Goal: Information Seeking & Learning: Stay updated

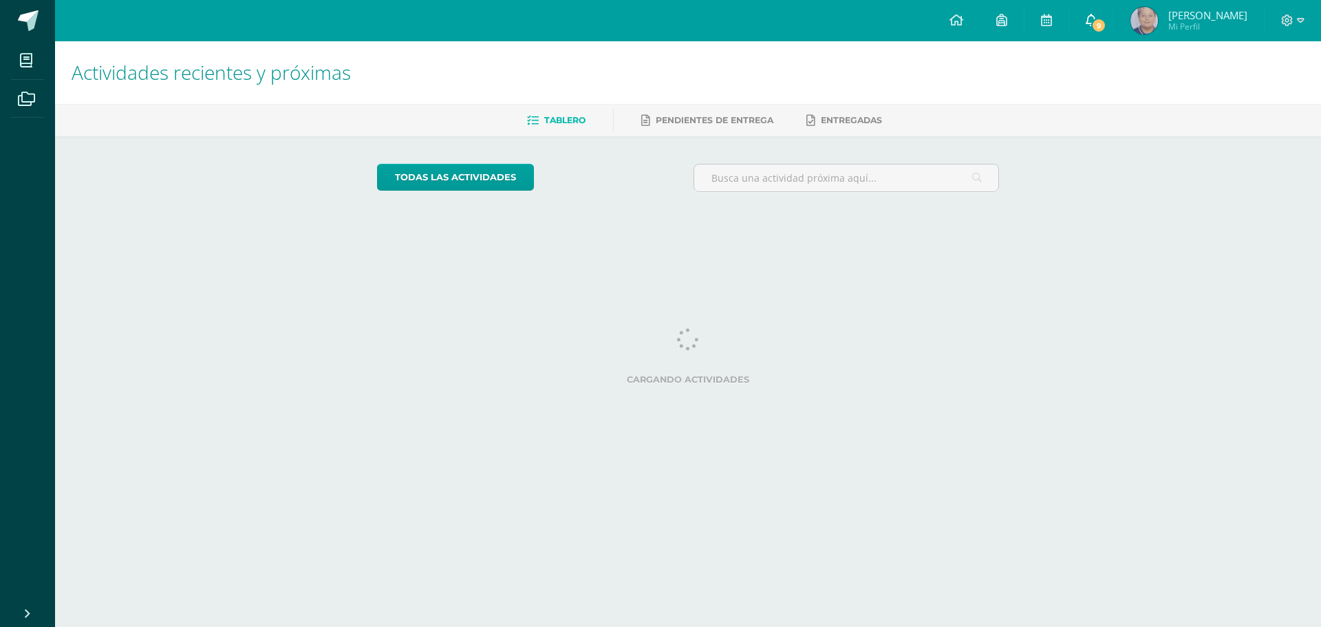
click at [1113, 33] on link "9" at bounding box center [1091, 20] width 44 height 41
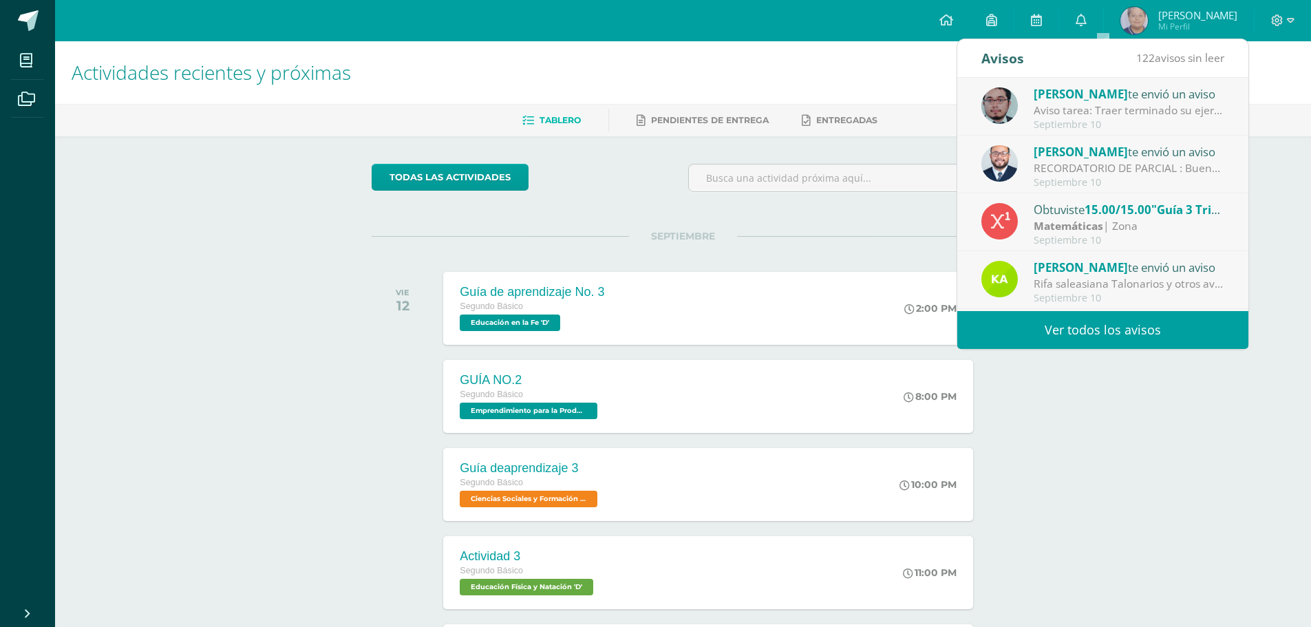
click at [1152, 113] on div "Aviso tarea: Traer terminado su ejercicio de los volumenes con fondo de cielo" at bounding box center [1128, 111] width 191 height 16
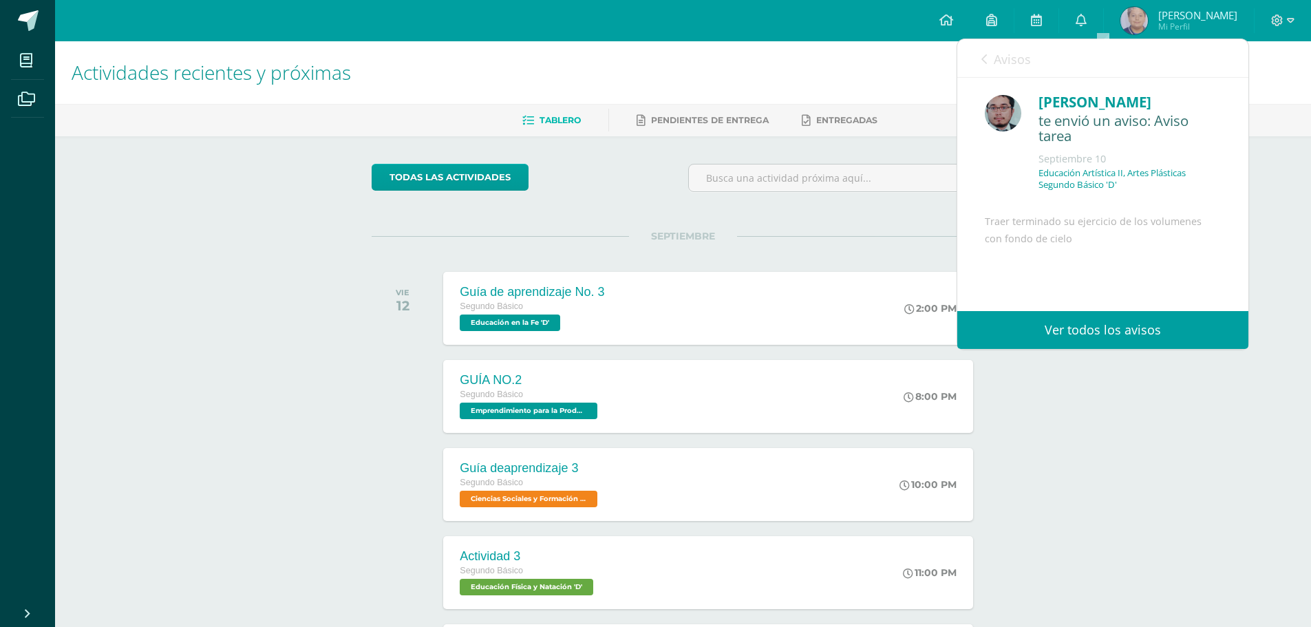
scroll to position [69, 0]
click at [985, 58] on icon at bounding box center [984, 59] width 6 height 11
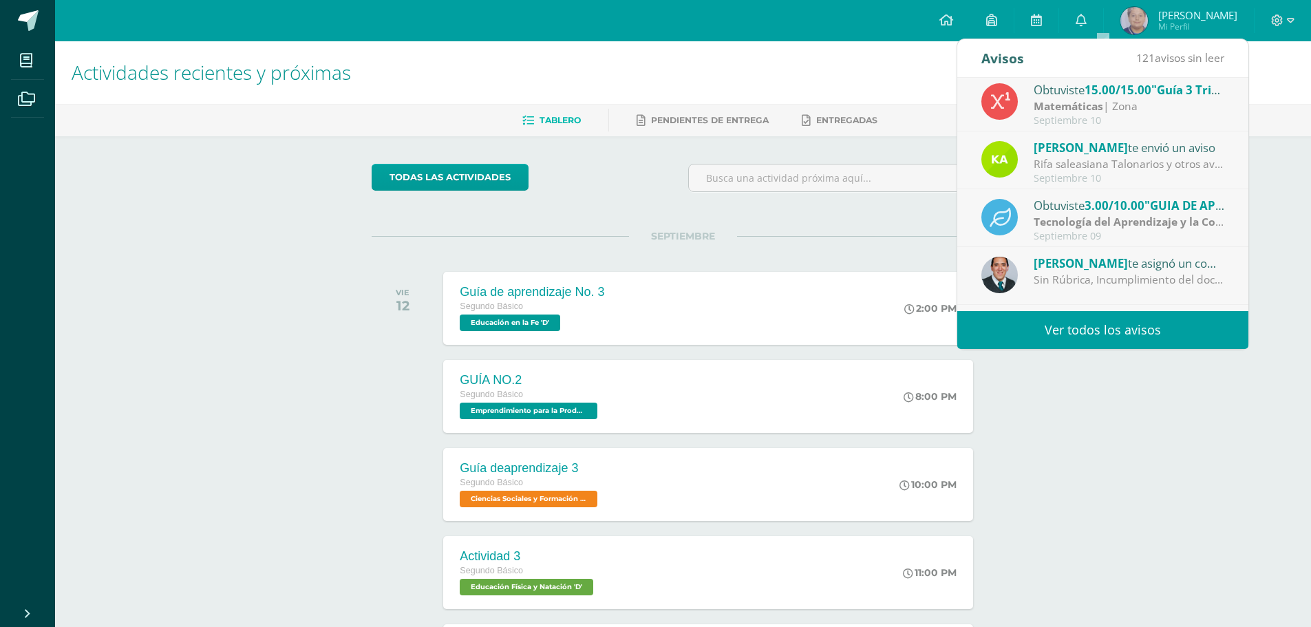
scroll to position [138, 0]
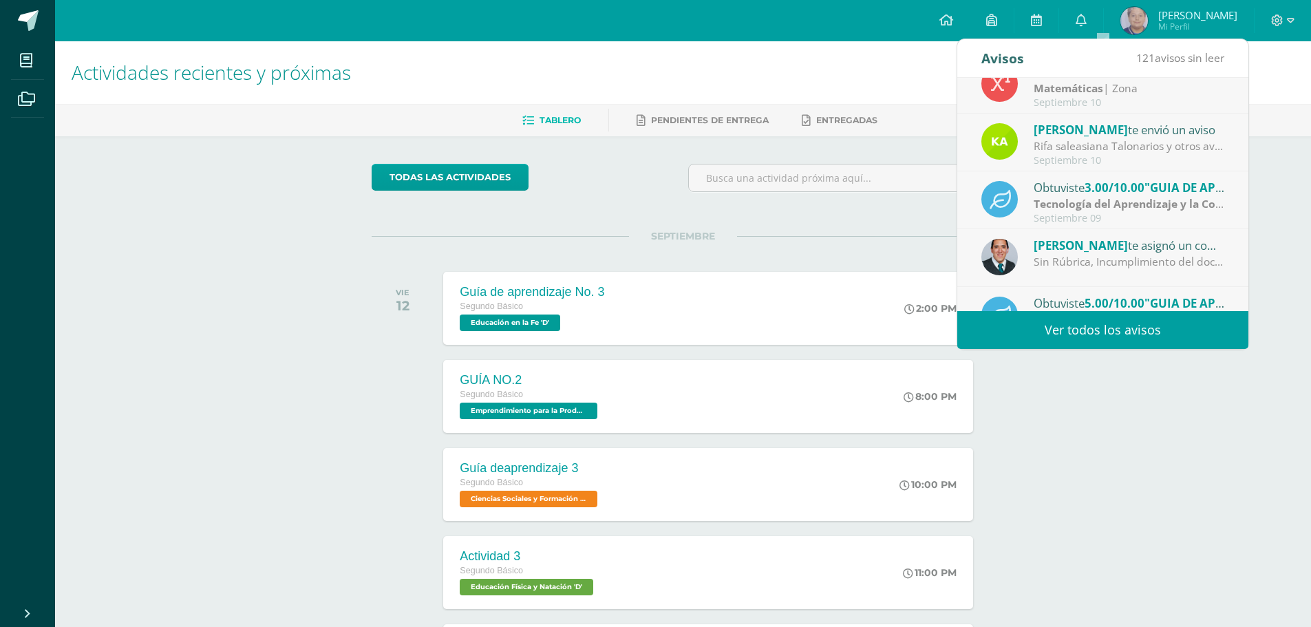
click at [1148, 224] on div "Septiembre 09" at bounding box center [1128, 219] width 191 height 12
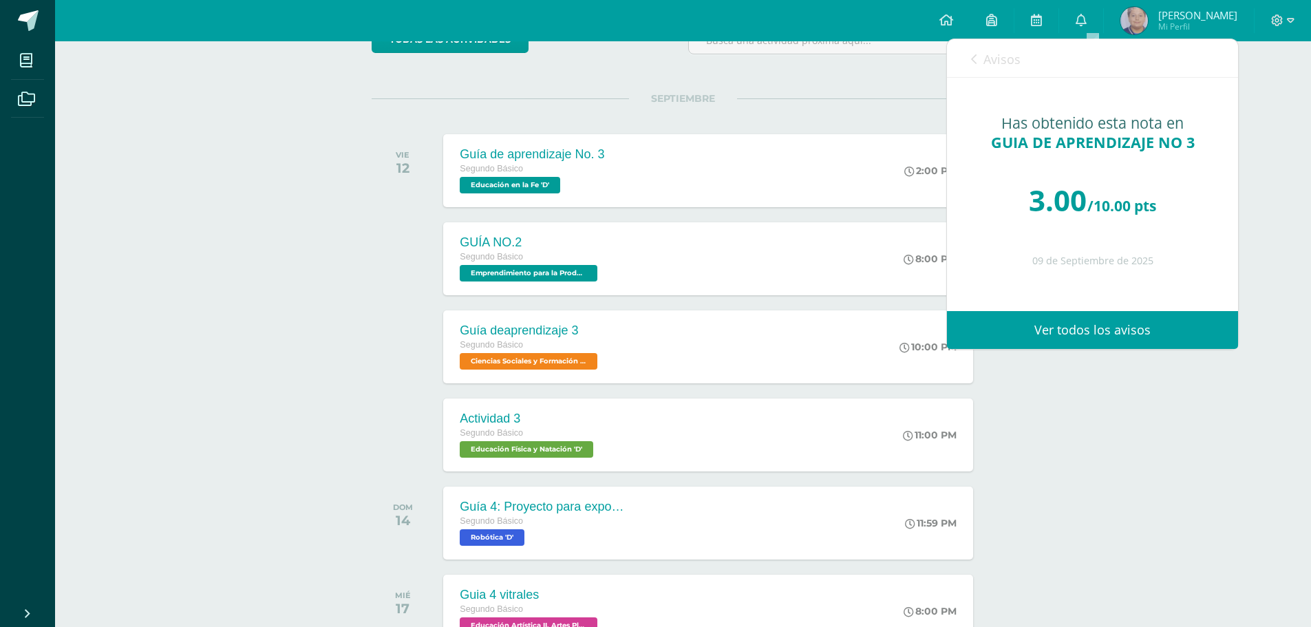
click at [983, 72] on link "Avisos" at bounding box center [996, 58] width 50 height 39
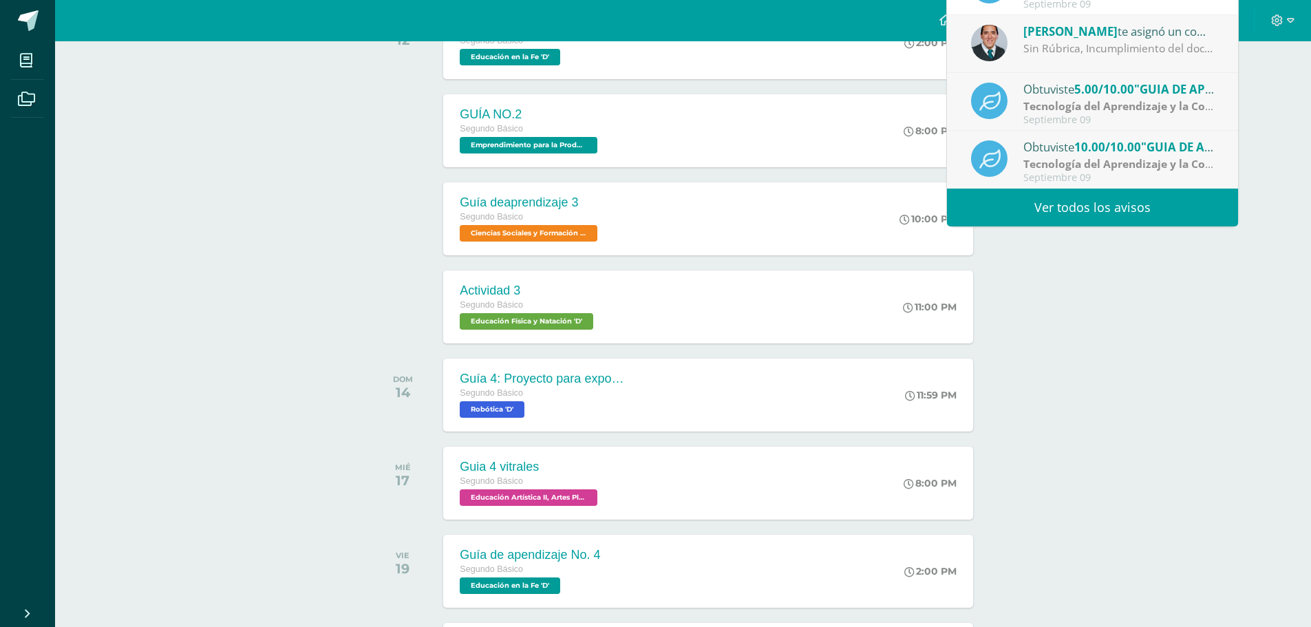
scroll to position [275, 0]
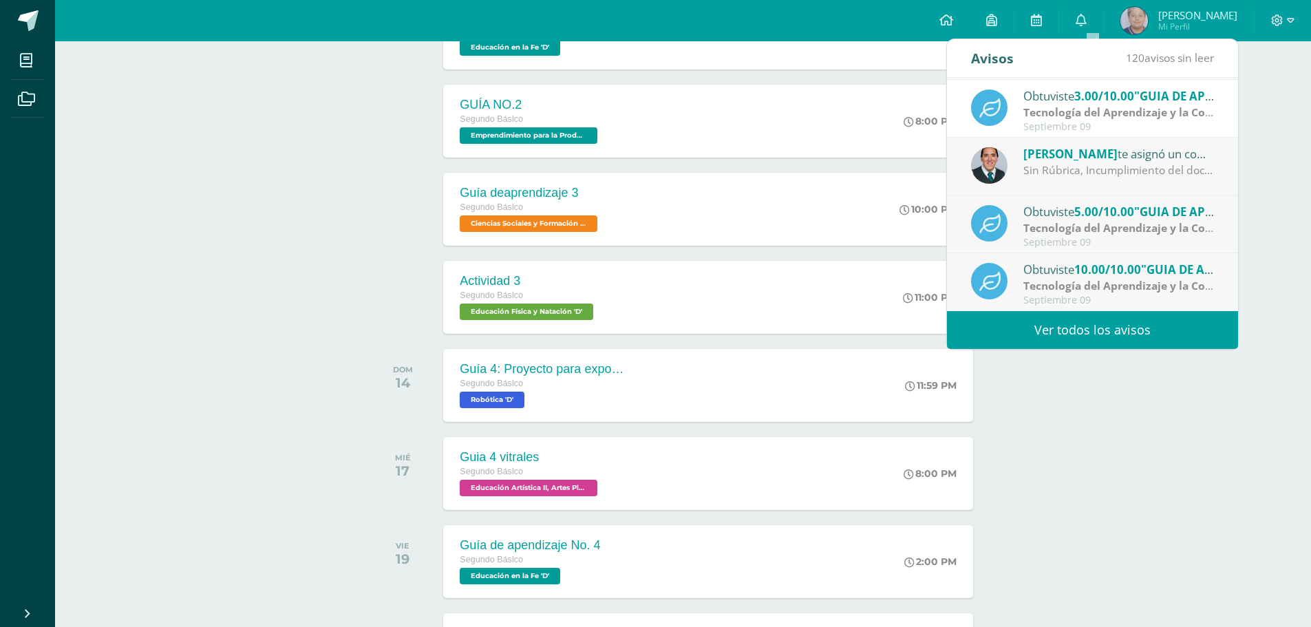
click at [1134, 333] on link "Ver todos los avisos" at bounding box center [1092, 330] width 291 height 38
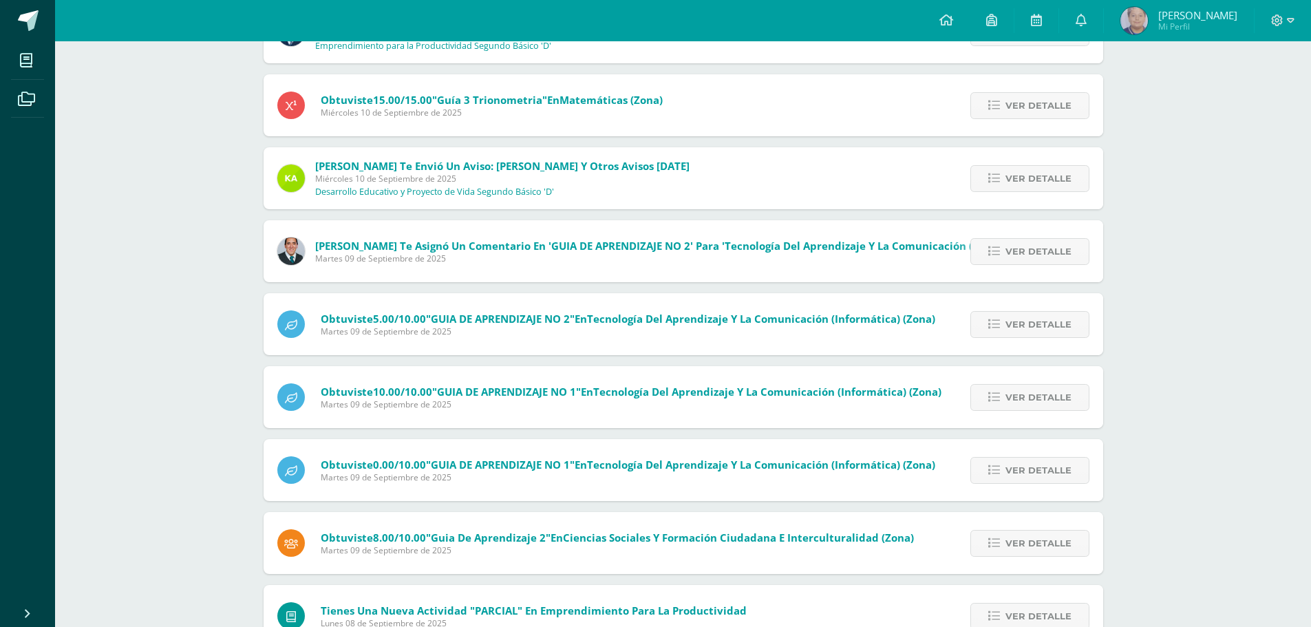
scroll to position [275, 0]
